Goal: Information Seeking & Learning: Learn about a topic

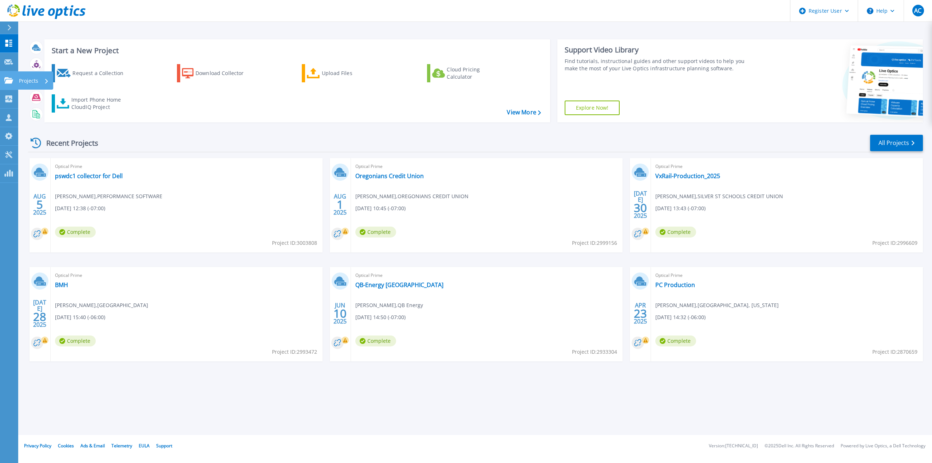
click at [7, 86] on link "Projects Projects" at bounding box center [9, 80] width 18 height 19
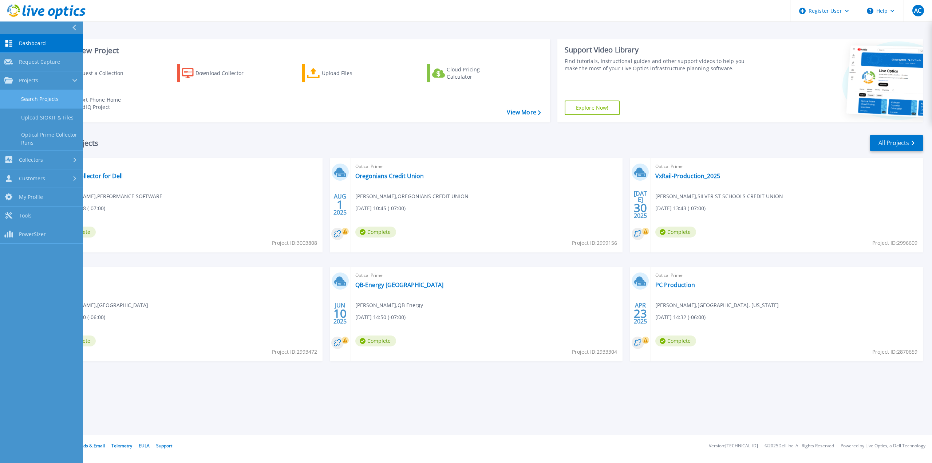
click at [60, 99] on link "Search Projects" at bounding box center [41, 99] width 83 height 19
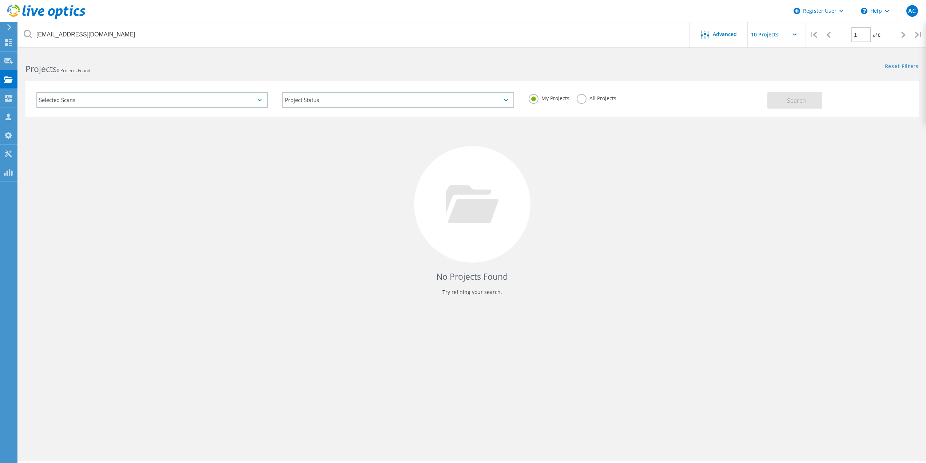
click at [579, 99] on label "All Projects" at bounding box center [597, 97] width 40 height 7
click at [0, 0] on input "All Projects" at bounding box center [0, 0] width 0 height 0
drag, startPoint x: 757, startPoint y: 99, endPoint x: 767, endPoint y: 102, distance: 10.4
click at [758, 99] on div "My Projects All Projects" at bounding box center [645, 98] width 246 height 27
click at [785, 102] on button "Search" at bounding box center [795, 100] width 55 height 16
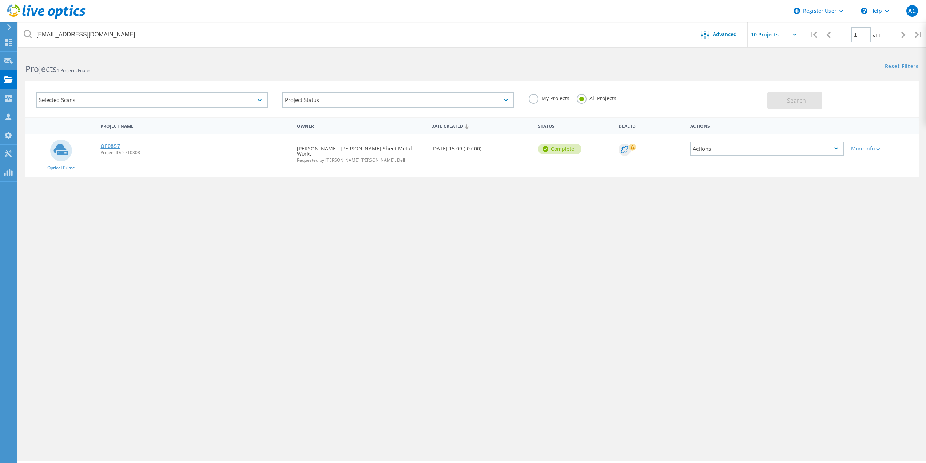
click at [107, 145] on link "OF0857" at bounding box center [110, 145] width 20 height 5
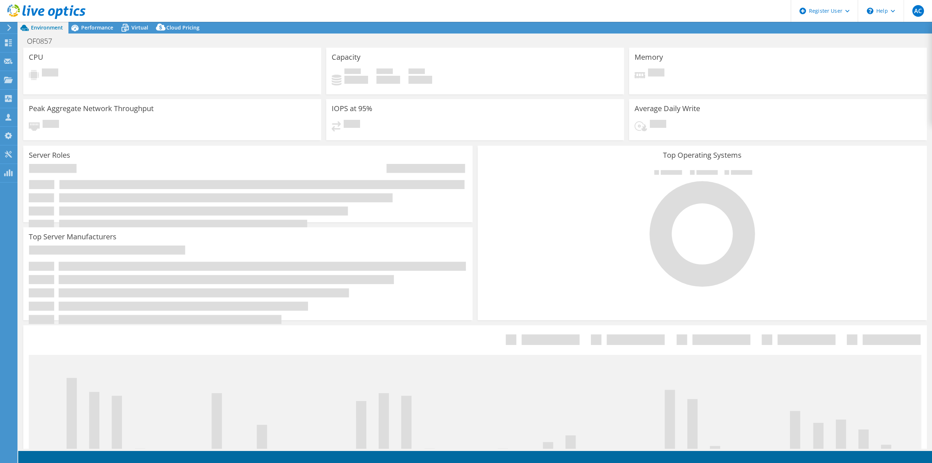
select select "USWest"
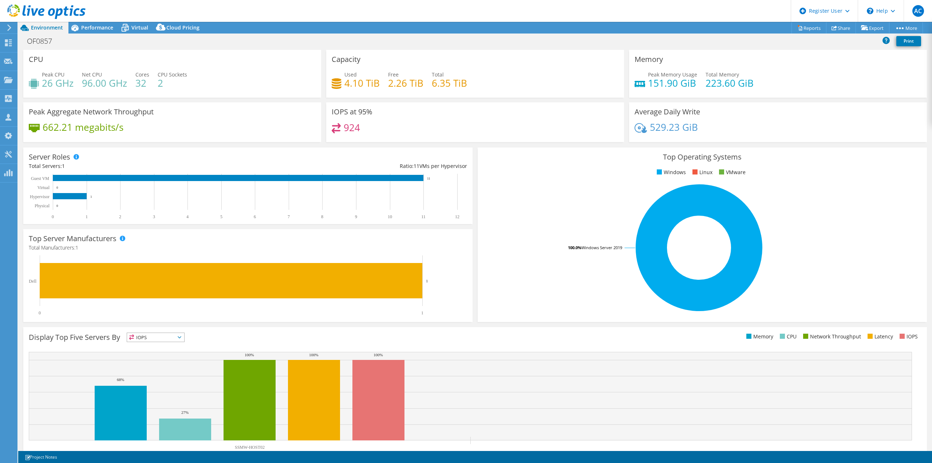
click at [312, 44] on div "OF0857 Print" at bounding box center [475, 40] width 914 height 13
click at [105, 31] on div "Performance" at bounding box center [93, 28] width 50 height 12
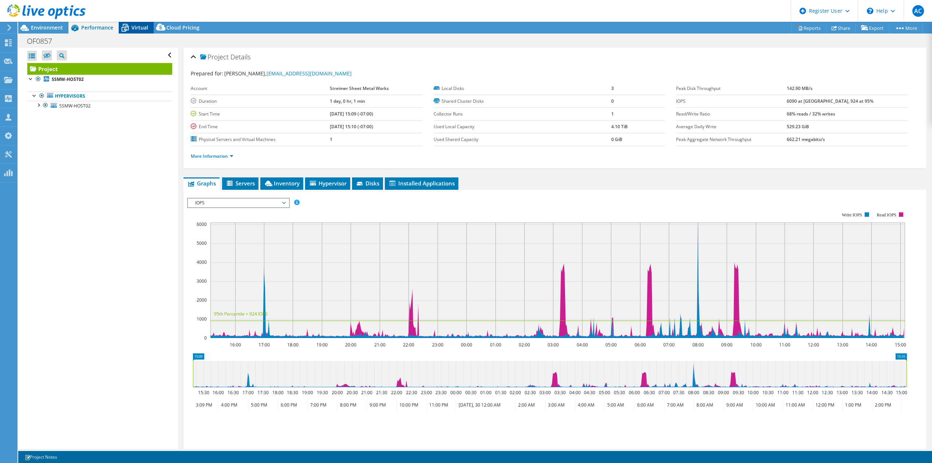
click at [131, 27] on icon at bounding box center [125, 27] width 13 height 13
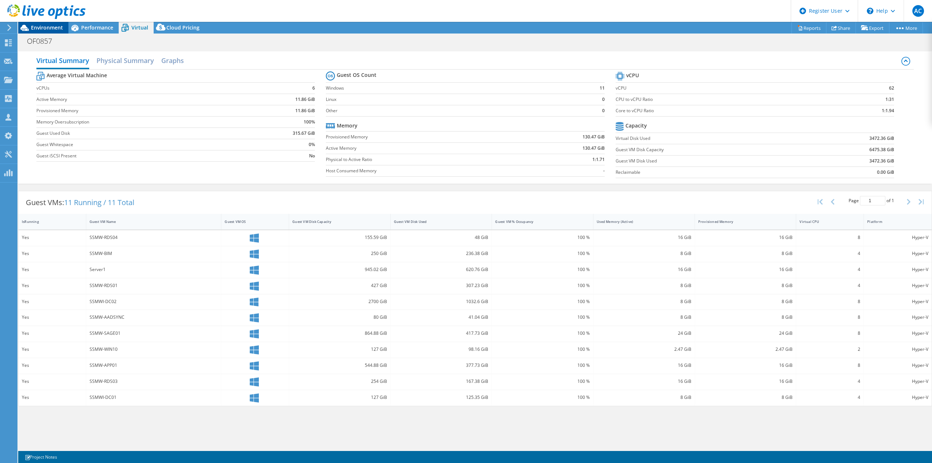
click at [57, 29] on span "Environment" at bounding box center [47, 27] width 32 height 7
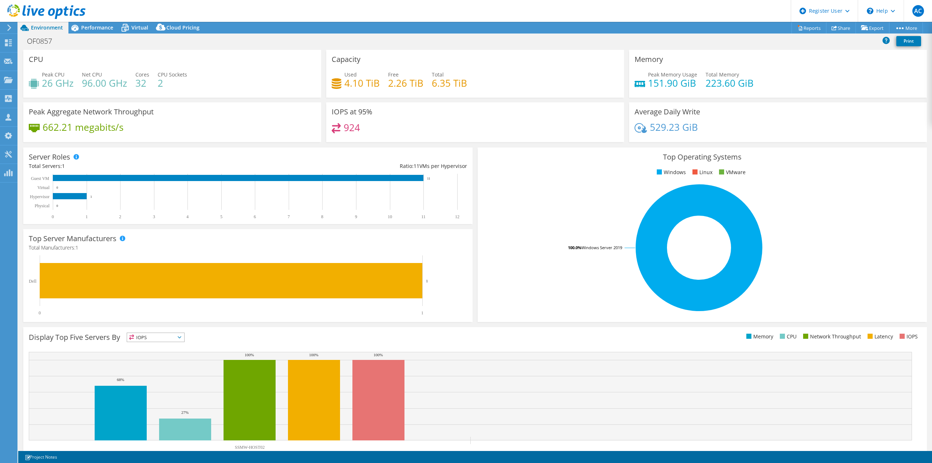
click at [563, 5] on header "AC Dell User Anthony Cornelio Anthony.Cornelio@dell.com Dell My Profile Log Out…" at bounding box center [466, 11] width 932 height 22
